Goal: Transaction & Acquisition: Purchase product/service

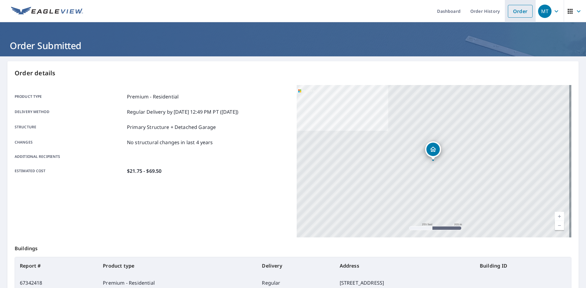
click at [513, 9] on link "Order" at bounding box center [520, 11] width 25 height 13
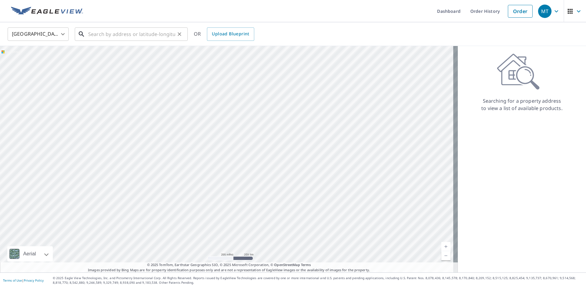
click at [120, 32] on input "text" at bounding box center [131, 34] width 87 height 17
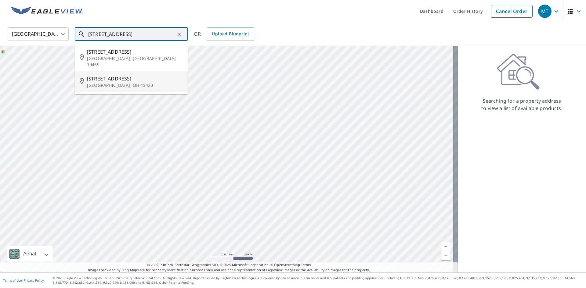
click at [109, 82] on p "[GEOGRAPHIC_DATA], OH 45420" at bounding box center [135, 85] width 96 height 6
type input "[STREET_ADDRESS]"
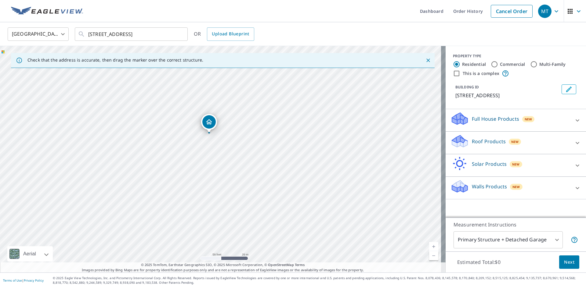
drag, startPoint x: 178, startPoint y: 159, endPoint x: 190, endPoint y: 169, distance: 16.0
click at [189, 170] on div "[STREET_ADDRESS]" at bounding box center [222, 159] width 445 height 227
click at [462, 143] on icon at bounding box center [460, 143] width 16 height 7
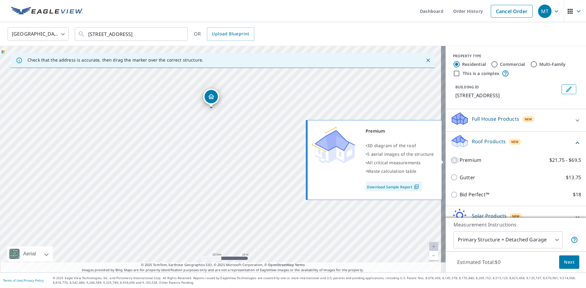
click at [450, 161] on input "Premium $21.75 - $69.5" at bounding box center [454, 160] width 9 height 7
checkbox input "true"
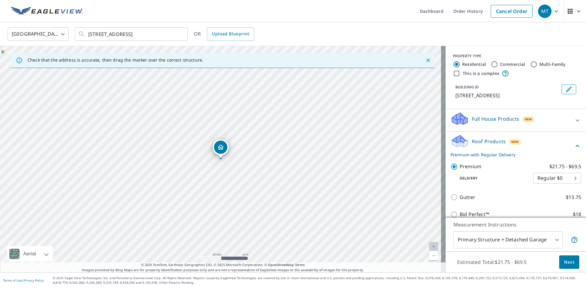
click at [570, 264] on button "Next" at bounding box center [569, 263] width 20 height 14
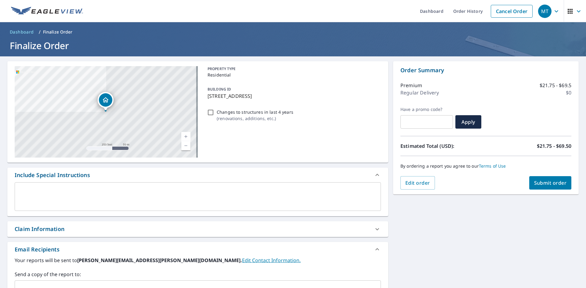
click at [18, 228] on div "Claim Information" at bounding box center [40, 229] width 50 height 8
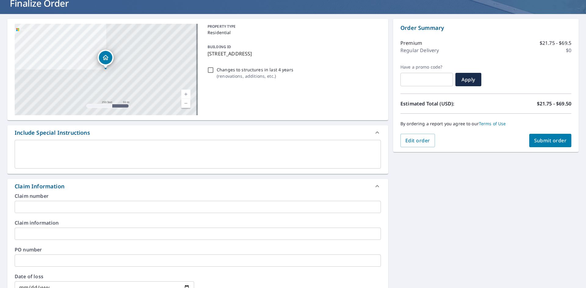
scroll to position [92, 0]
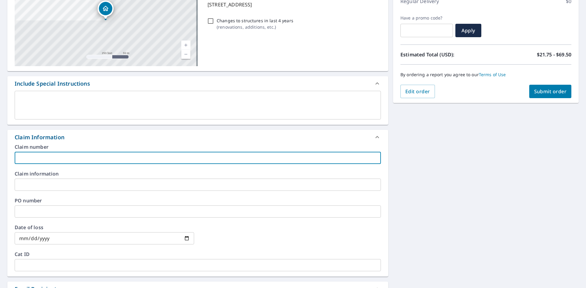
click at [38, 156] on input "text" at bounding box center [198, 158] width 366 height 12
type input "R003-115199"
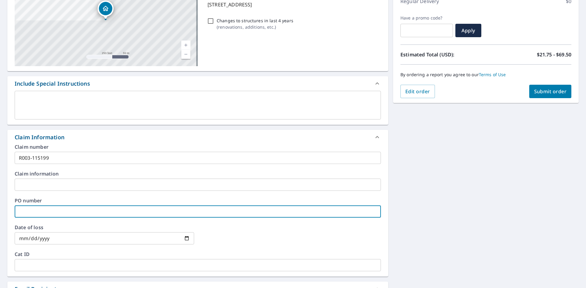
click at [27, 214] on input "text" at bounding box center [198, 212] width 366 height 12
type input "R003-115199"
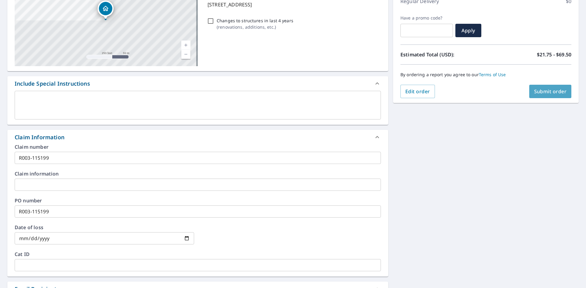
click at [556, 90] on span "Submit order" at bounding box center [550, 91] width 33 height 7
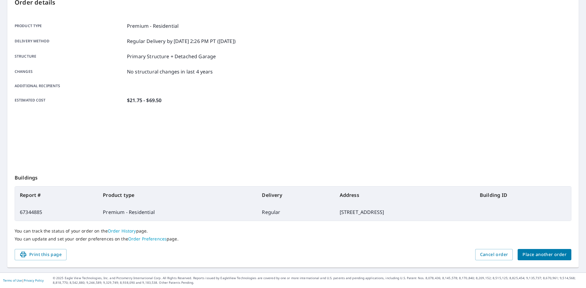
scroll to position [71, 0]
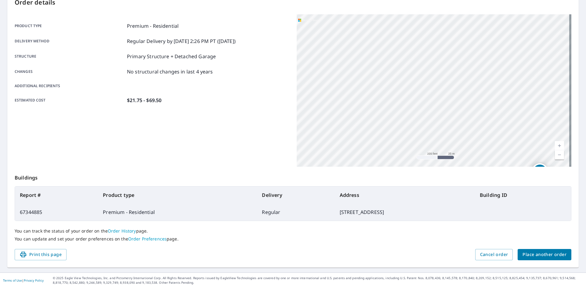
drag, startPoint x: 327, startPoint y: 112, endPoint x: 367, endPoint y: 124, distance: 42.2
click at [367, 124] on div "[STREET_ADDRESS]" at bounding box center [433, 90] width 275 height 153
drag, startPoint x: 321, startPoint y: 138, endPoint x: 429, endPoint y: 86, distance: 119.2
click at [429, 86] on div "[STREET_ADDRESS]" at bounding box center [433, 90] width 275 height 153
drag, startPoint x: 386, startPoint y: 107, endPoint x: 461, endPoint y: 89, distance: 77.2
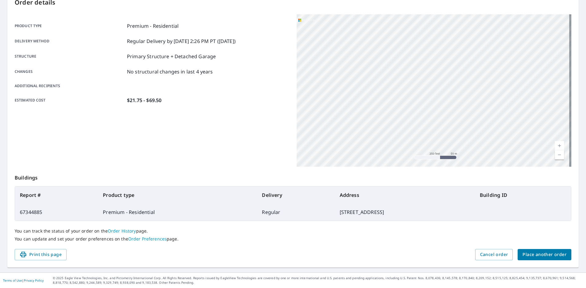
click at [461, 89] on div "[STREET_ADDRESS]" at bounding box center [433, 90] width 275 height 153
drag, startPoint x: 418, startPoint y: 115, endPoint x: 409, endPoint y: 69, distance: 47.2
click at [409, 69] on div "[STREET_ADDRESS]" at bounding box center [433, 90] width 275 height 153
drag, startPoint x: 404, startPoint y: 82, endPoint x: 394, endPoint y: 93, distance: 15.1
click at [394, 93] on div "[STREET_ADDRESS]" at bounding box center [433, 90] width 275 height 153
